Goal: Task Accomplishment & Management: Use online tool/utility

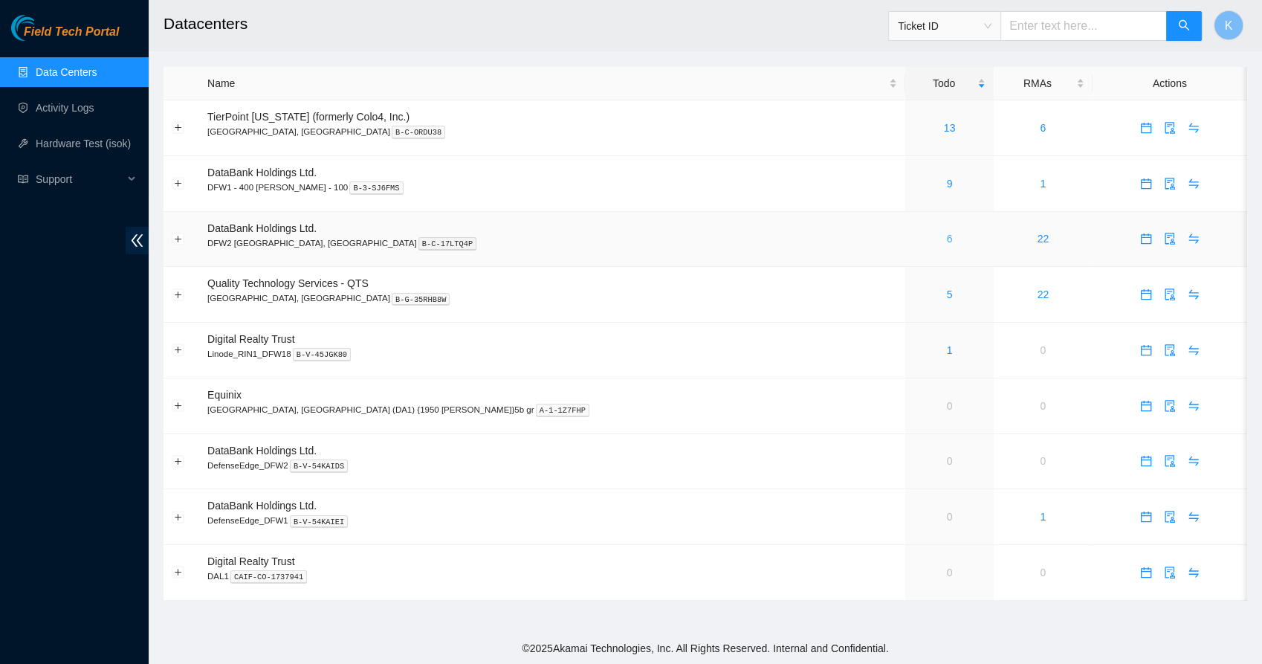
click at [947, 238] on link "6" at bounding box center [950, 239] width 6 height 12
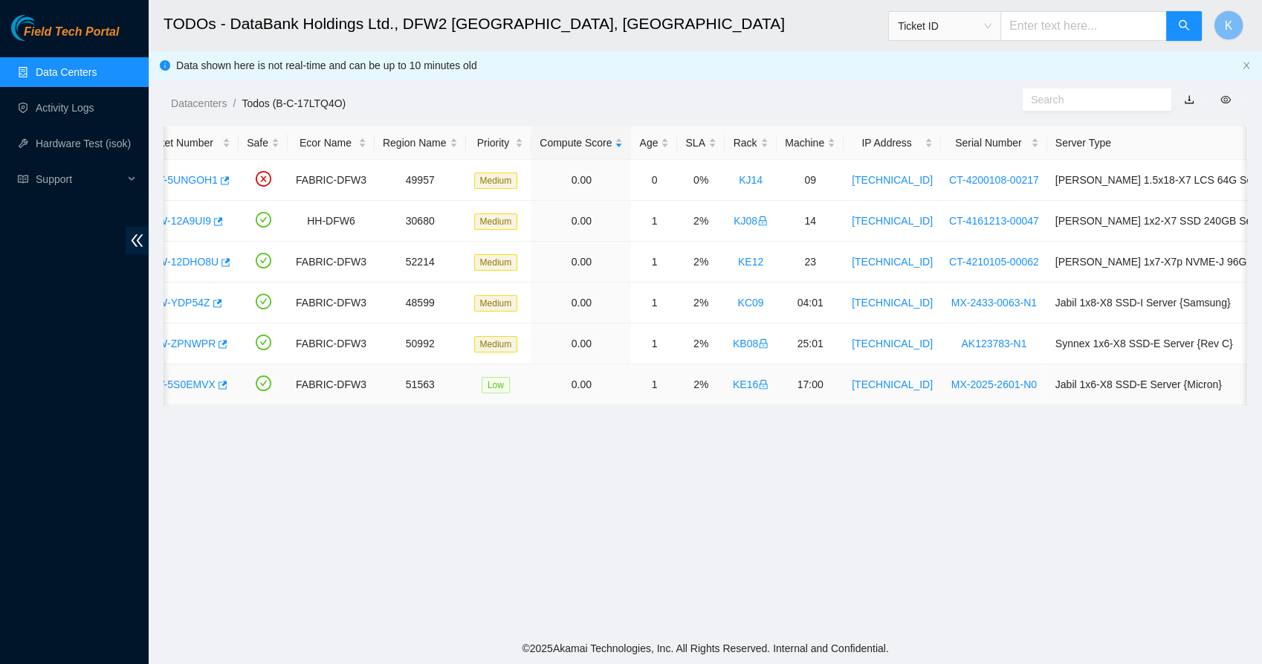
scroll to position [0, 56]
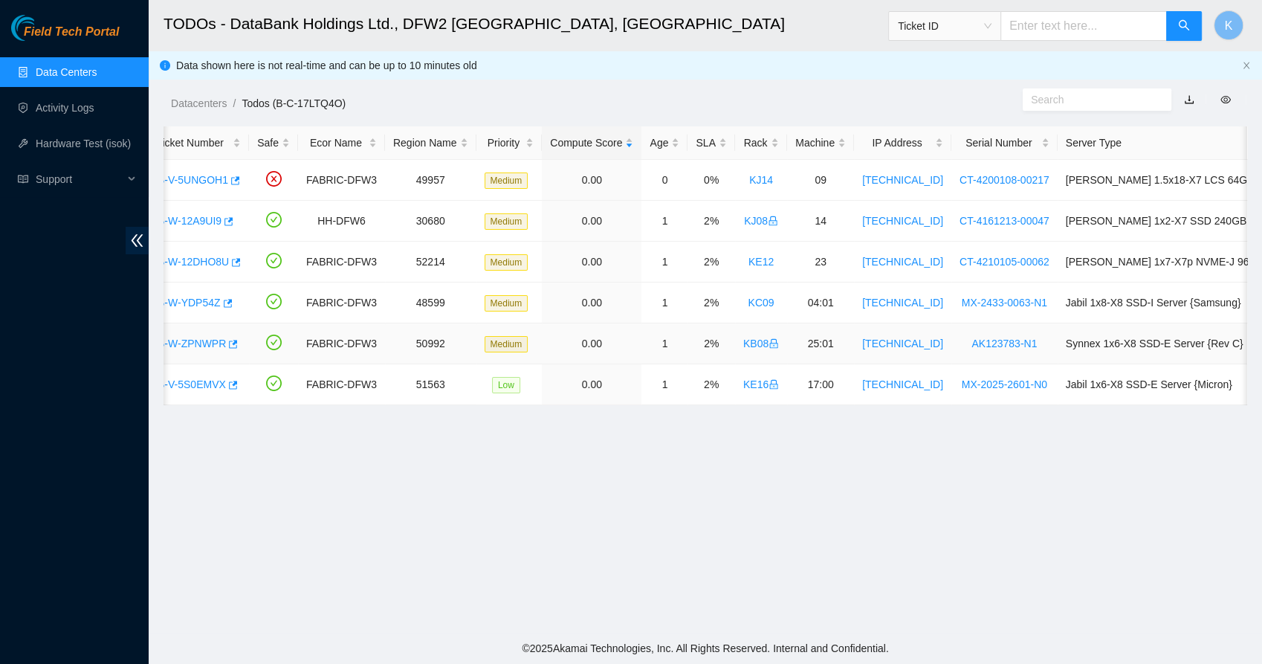
click at [216, 339] on link "B-W-ZPNWPR" at bounding box center [192, 343] width 68 height 12
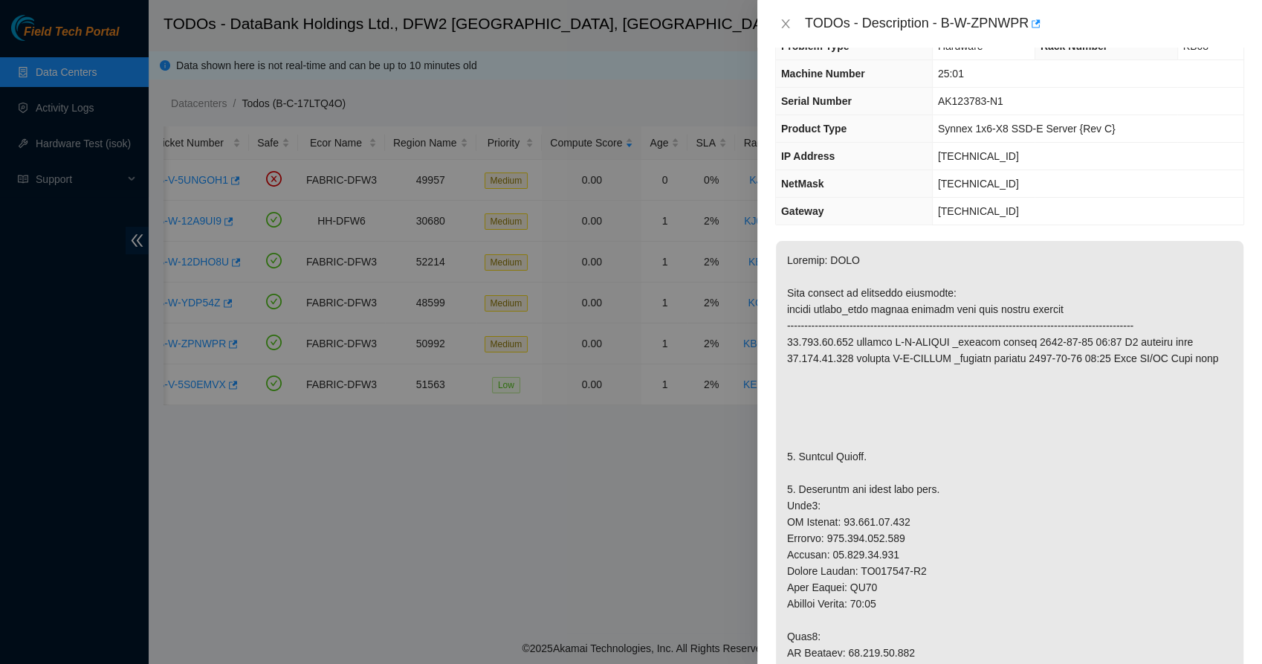
scroll to position [28, 0]
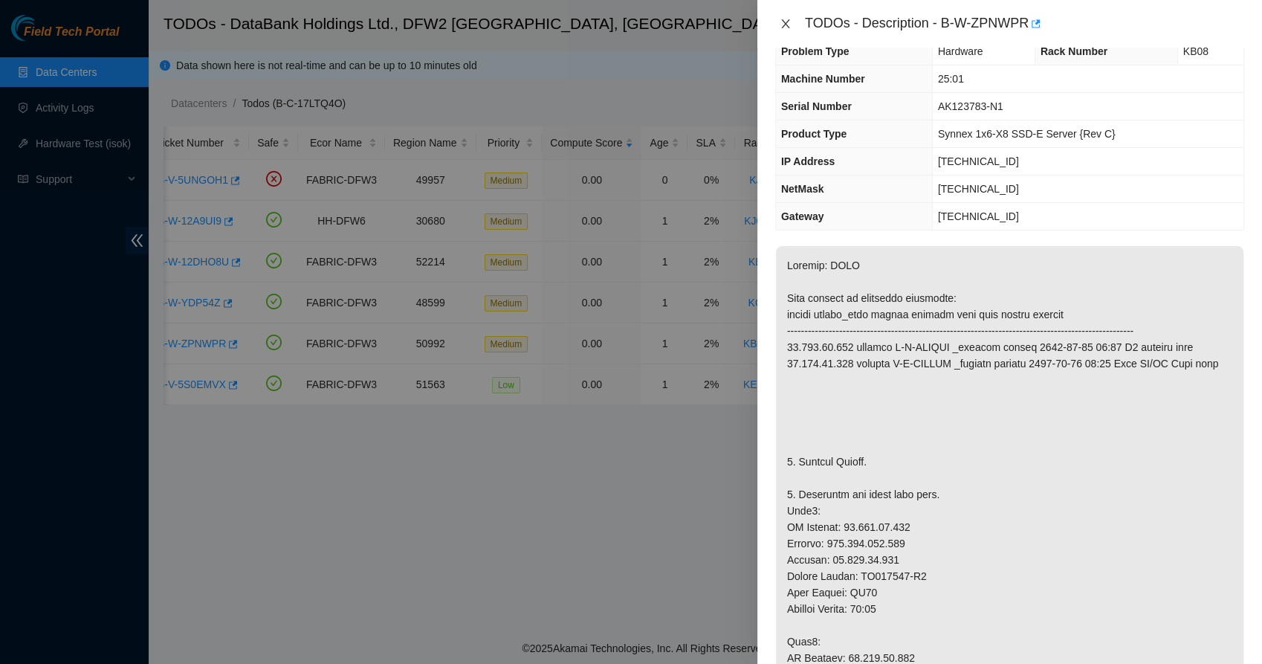
click at [785, 25] on icon "close" at bounding box center [786, 24] width 12 height 12
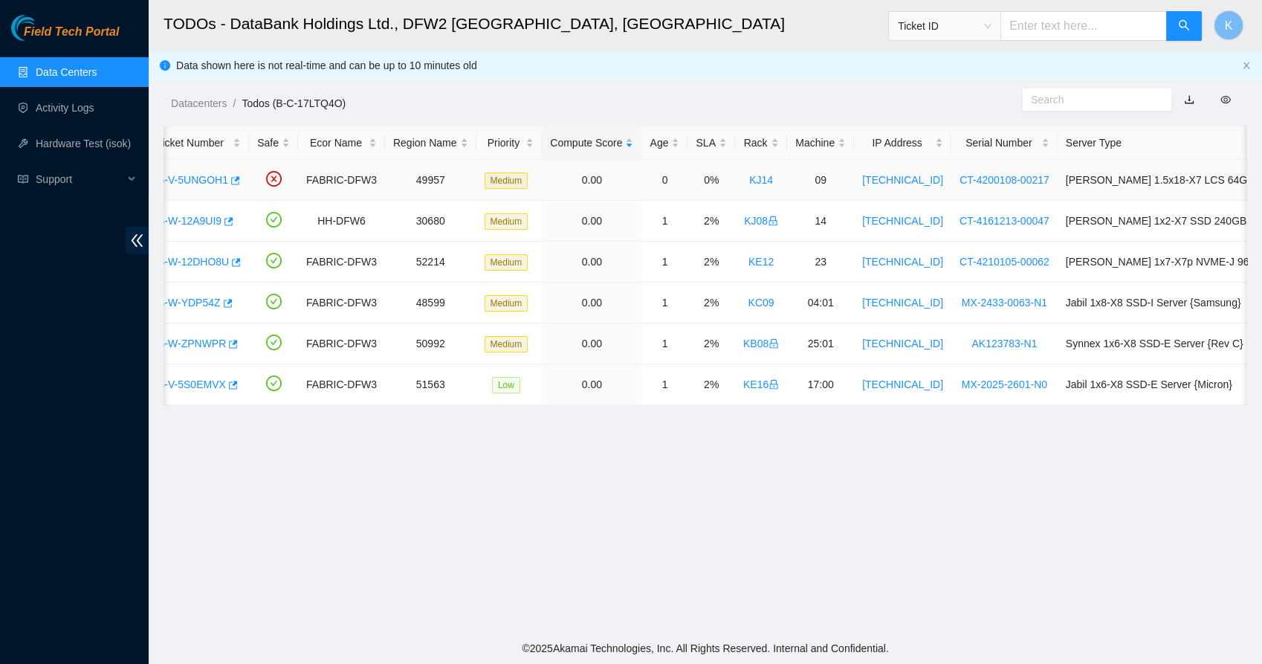
scroll to position [0, 0]
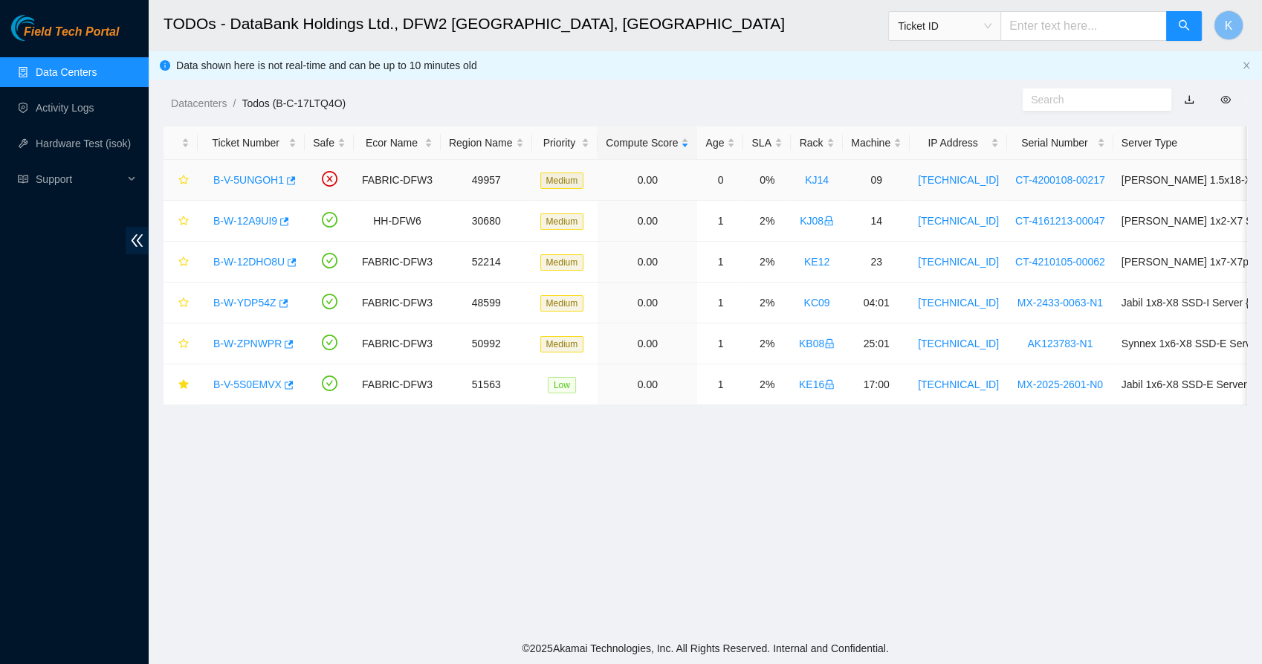
click at [265, 178] on link "B-V-5UNGOH1" at bounding box center [248, 180] width 71 height 12
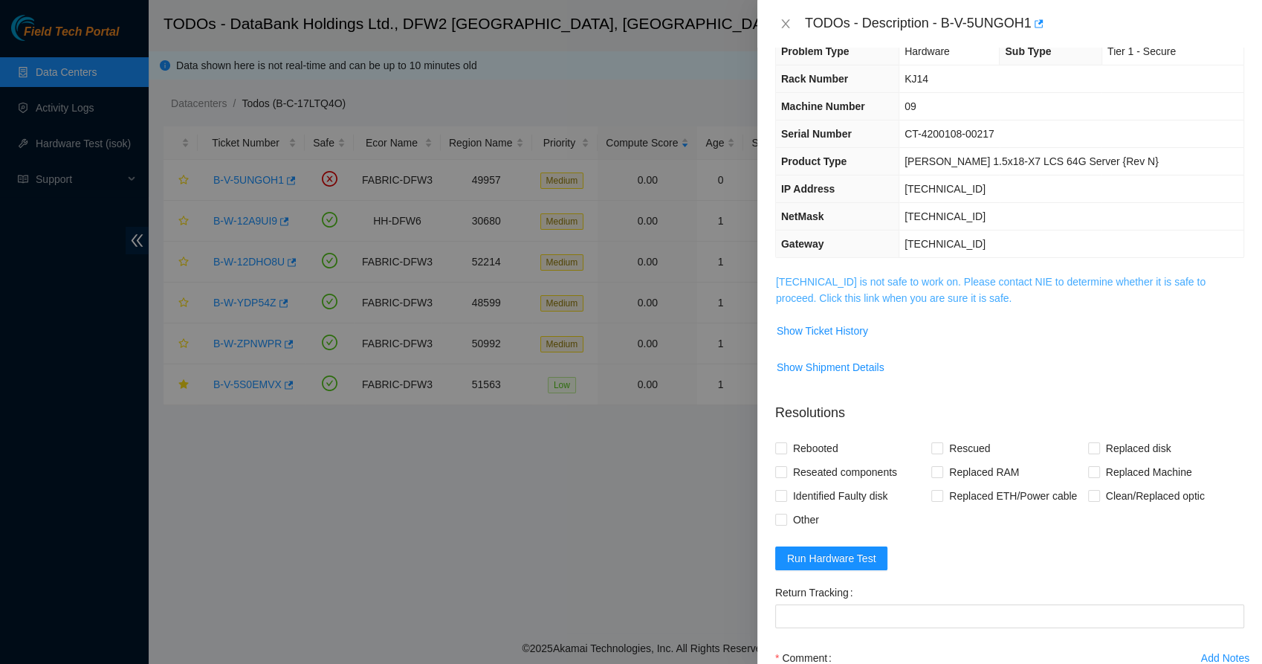
click at [789, 294] on link "[TECHNICAL_ID] is not safe to work on. Please contact NIE to determine whether …" at bounding box center [991, 290] width 430 height 28
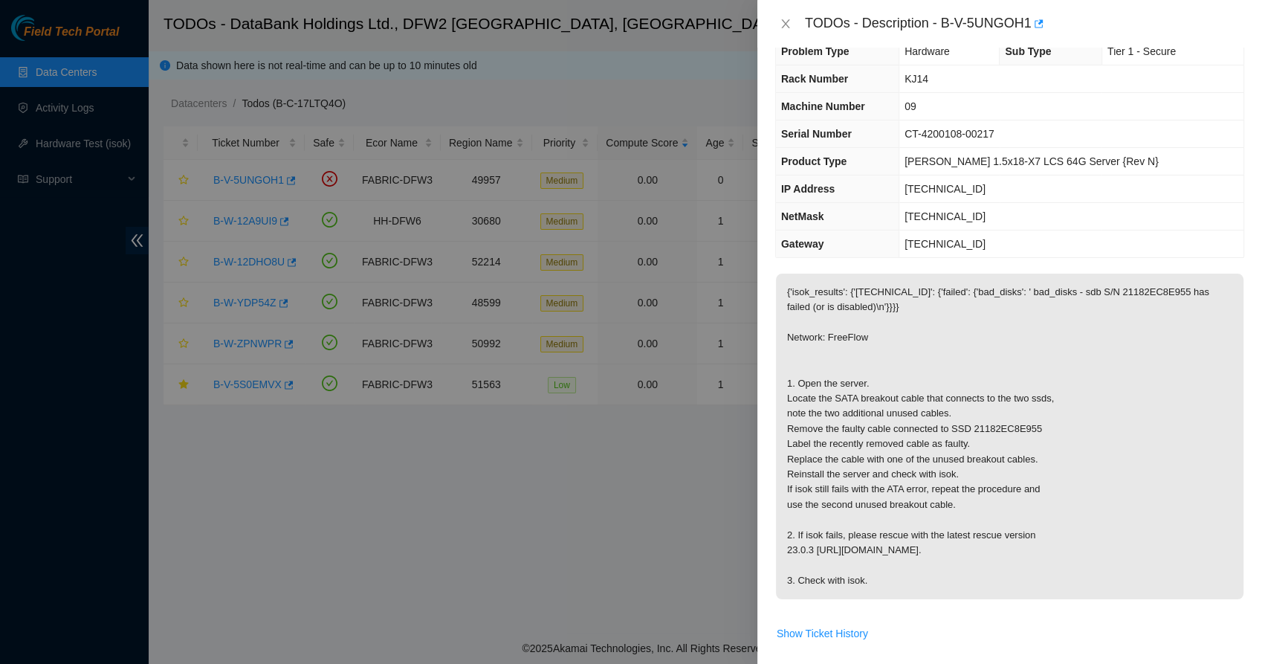
click at [781, 31] on div "TODOs - Description - B-V-5UNGOH1" at bounding box center [1009, 24] width 469 height 24
click at [783, 29] on icon "close" at bounding box center [786, 24] width 12 height 12
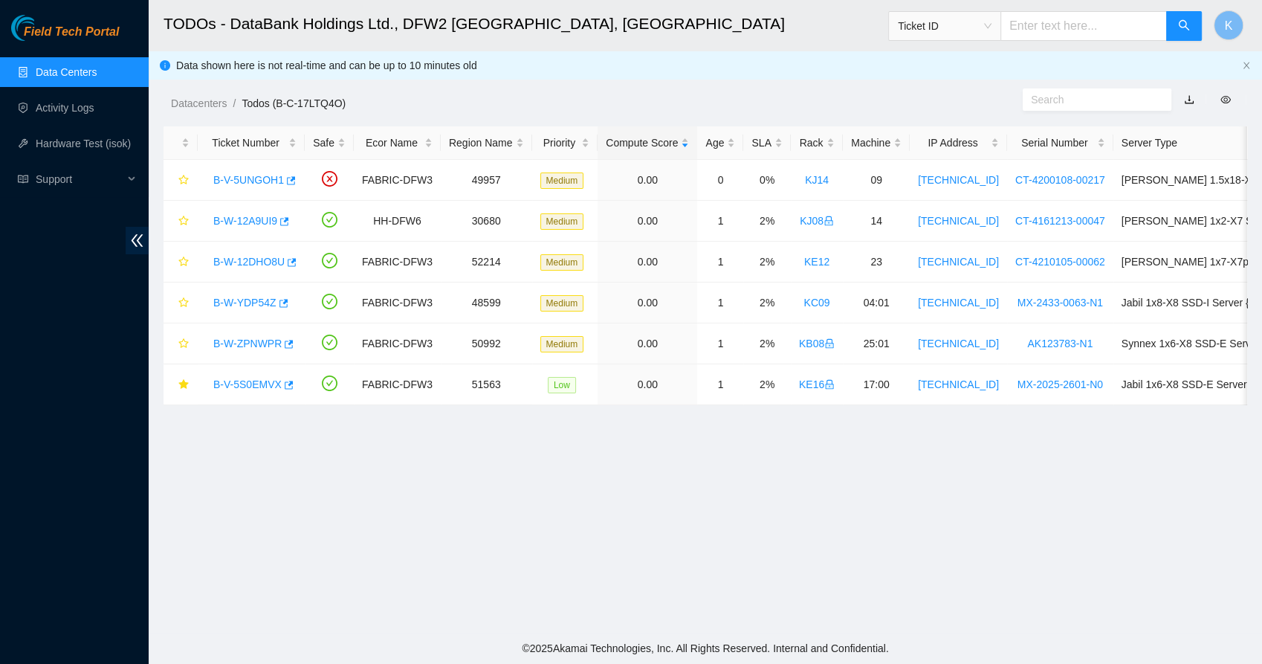
click at [77, 78] on link "Data Centers" at bounding box center [66, 72] width 61 height 12
